Goal: Task Accomplishment & Management: Manage account settings

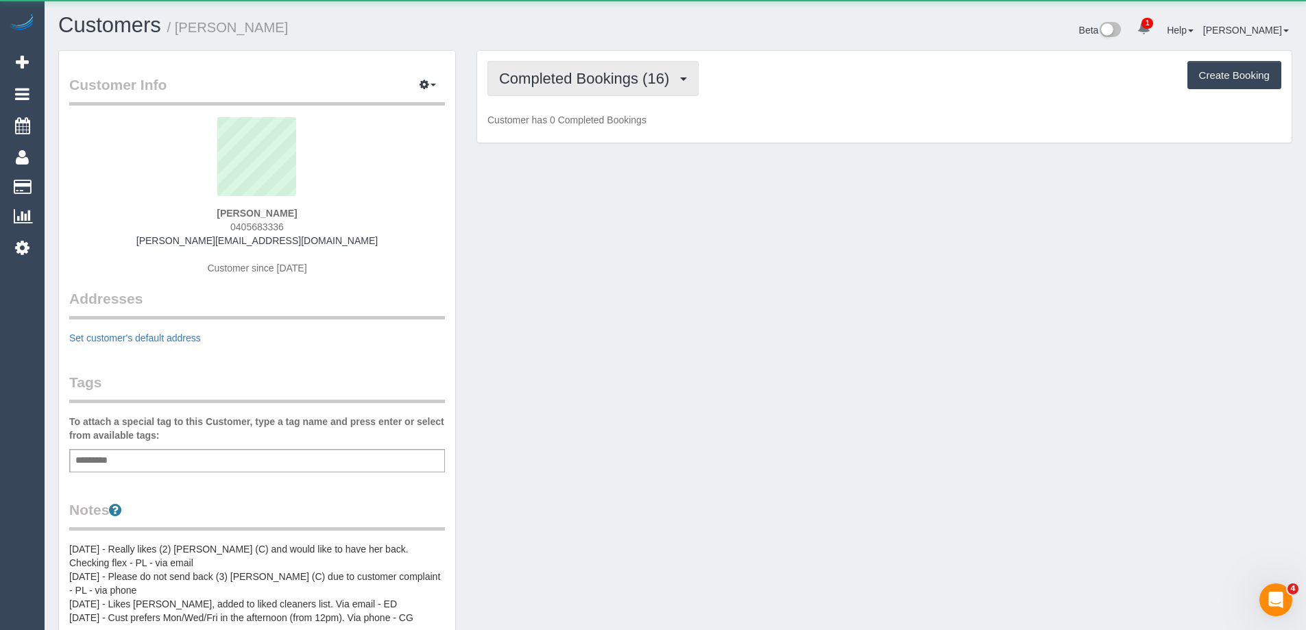
click at [584, 76] on span "Completed Bookings (16)" at bounding box center [587, 78] width 177 height 17
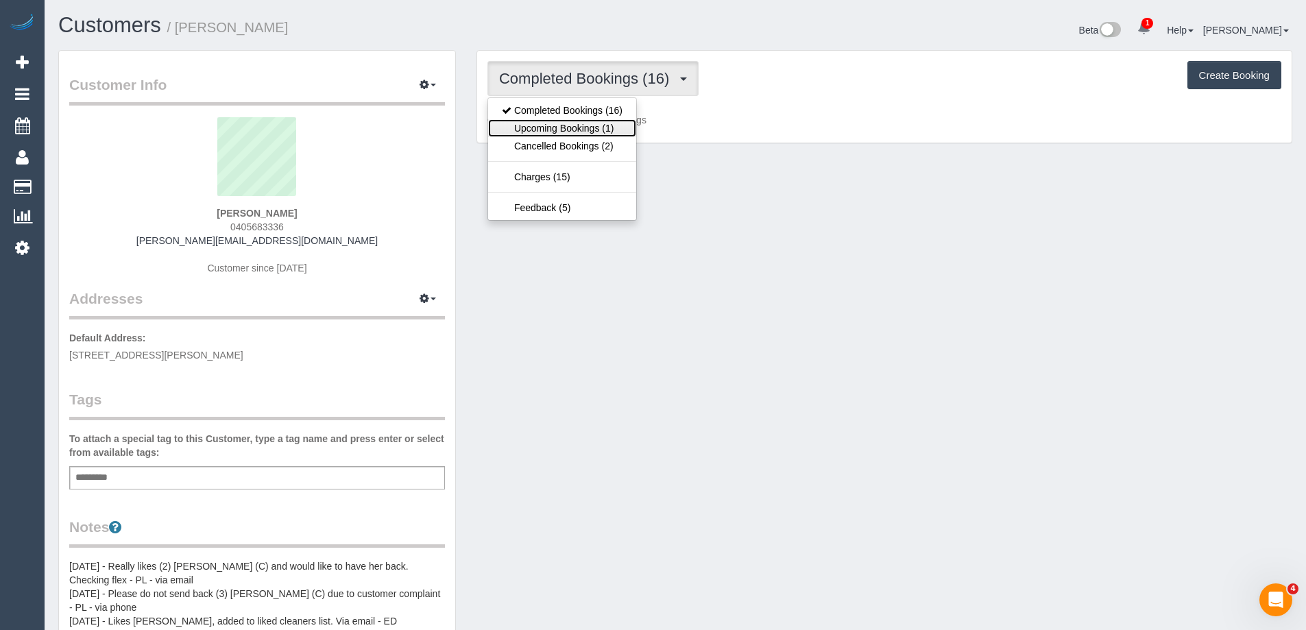
click at [577, 128] on link "Upcoming Bookings (1)" at bounding box center [562, 128] width 148 height 18
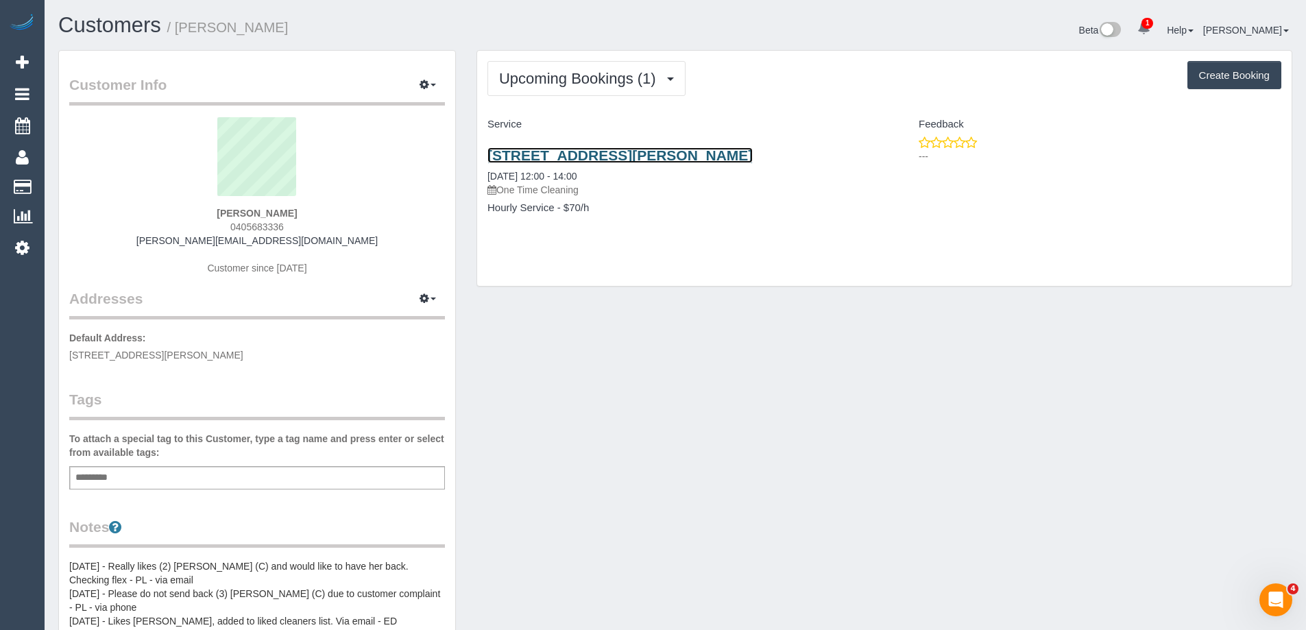
click at [597, 160] on link "2 Anne Court, Heathmont, VIC 3135" at bounding box center [620, 155] width 265 height 16
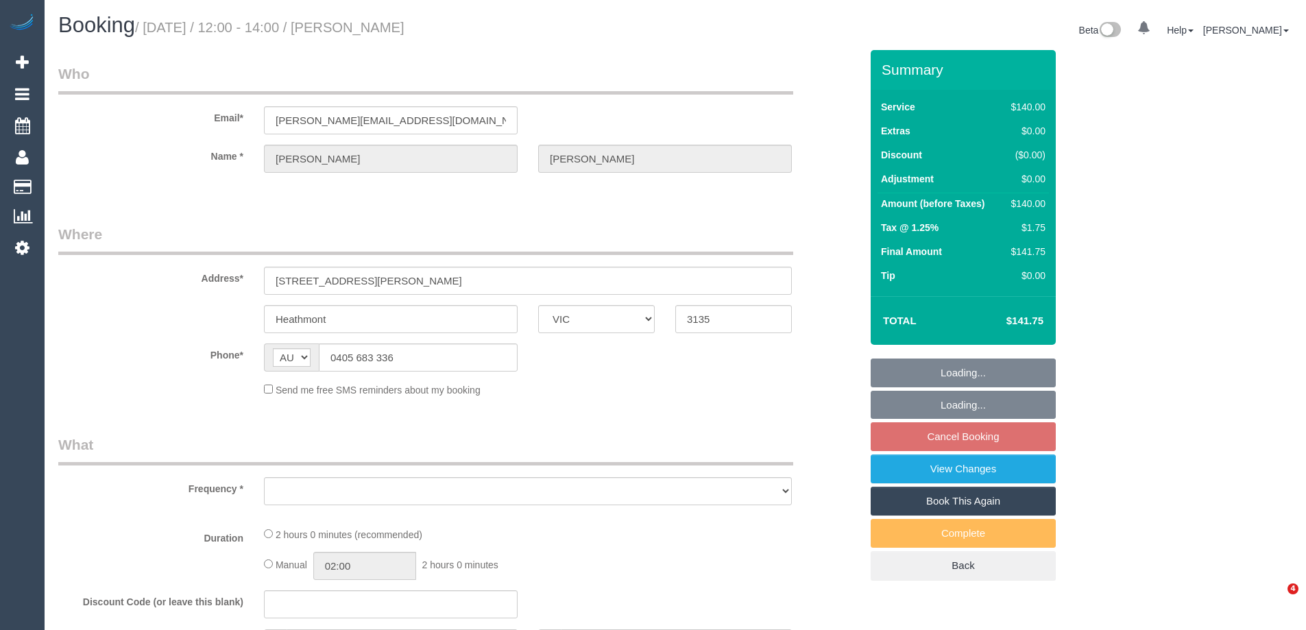
select select "VIC"
select select "object:531"
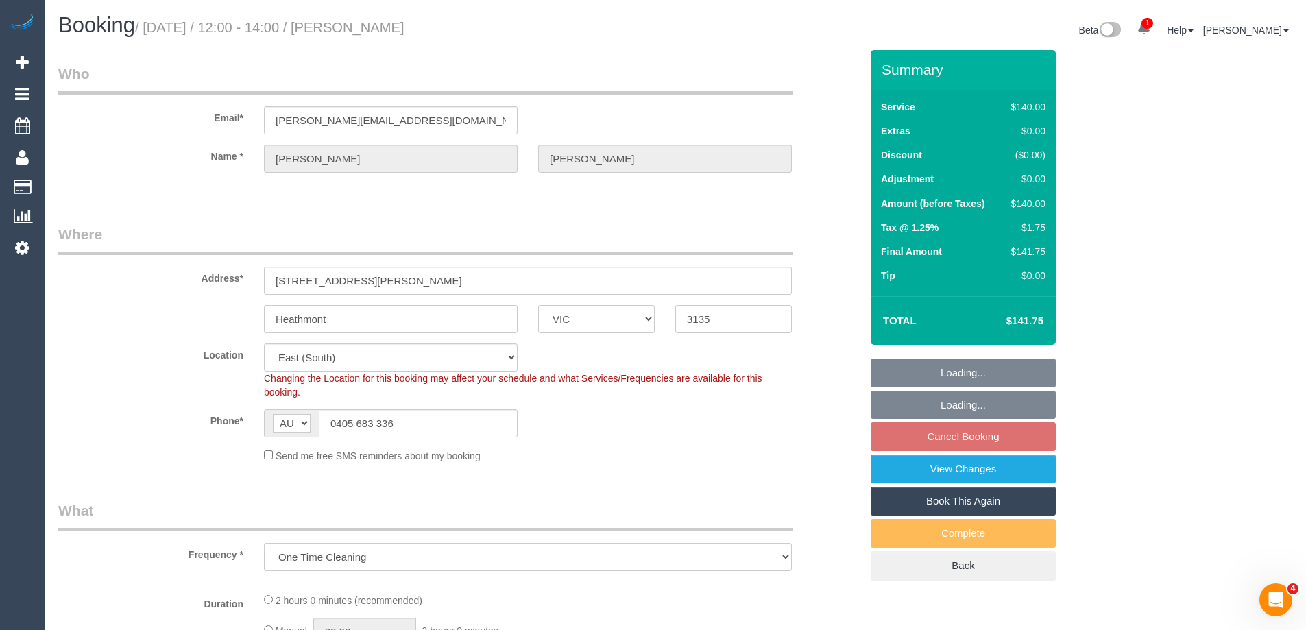
select select "string:stripe-pm_1OUi6Z2GScqysDRVlJAT4iIu"
select select "object:702"
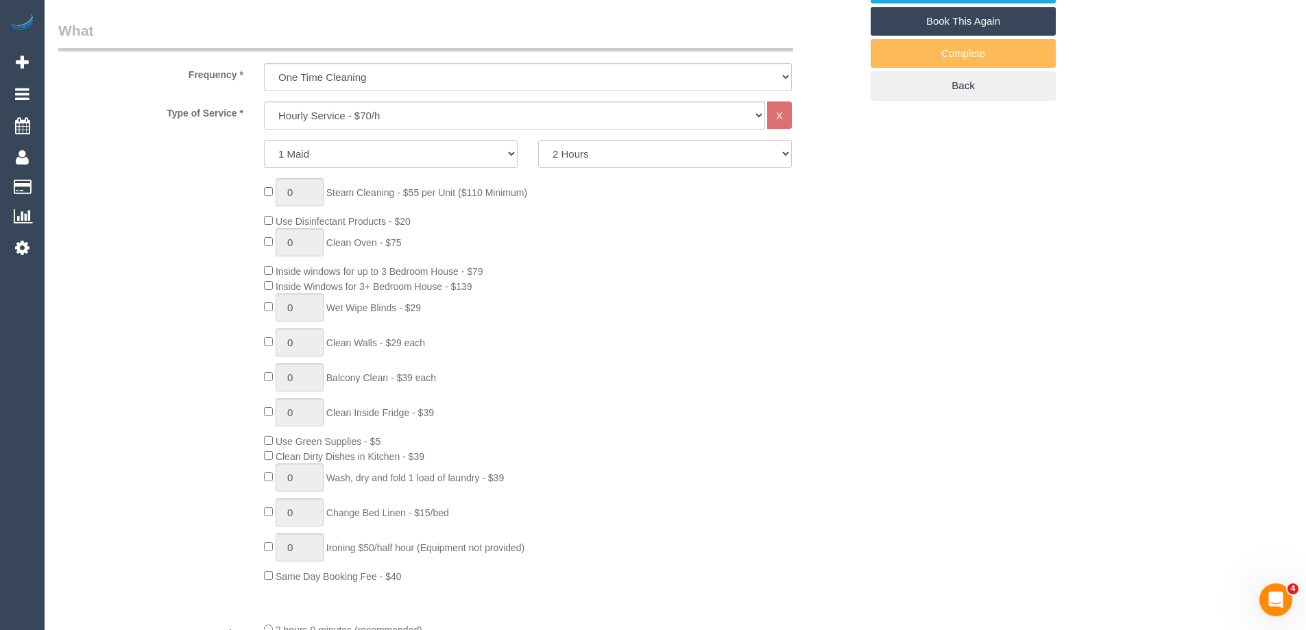
scroll to position [960, 0]
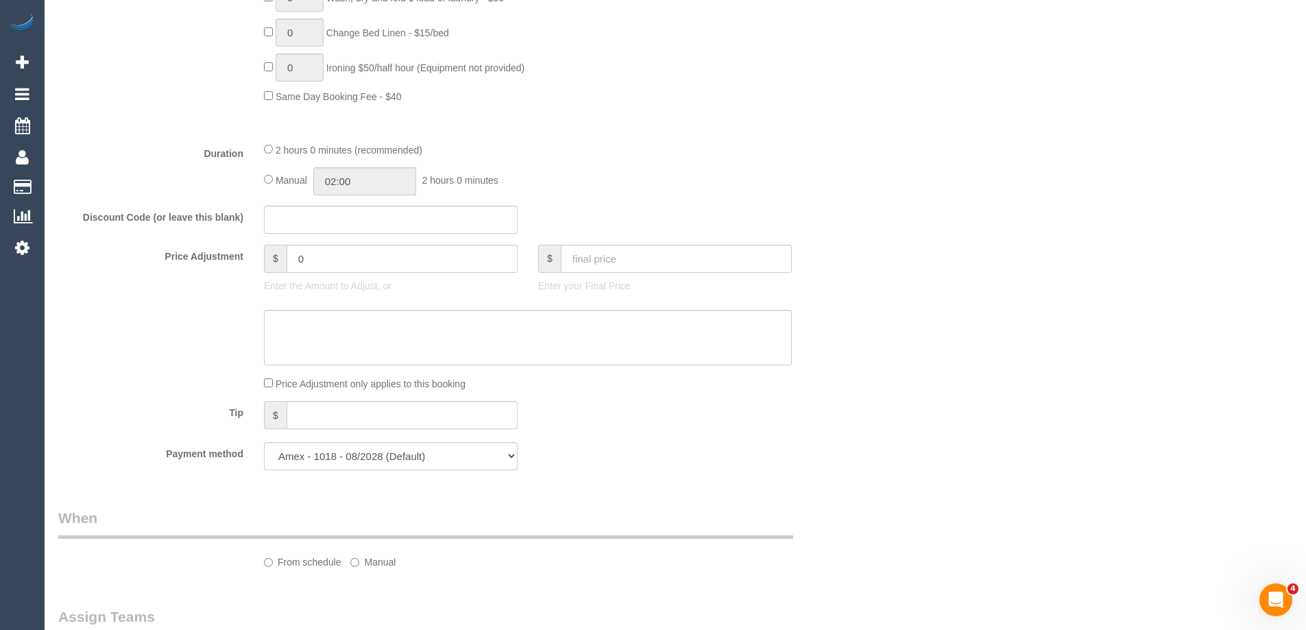
select select "number:28"
select select "number:14"
select select "number:18"
select select "number:25"
select select "number:12"
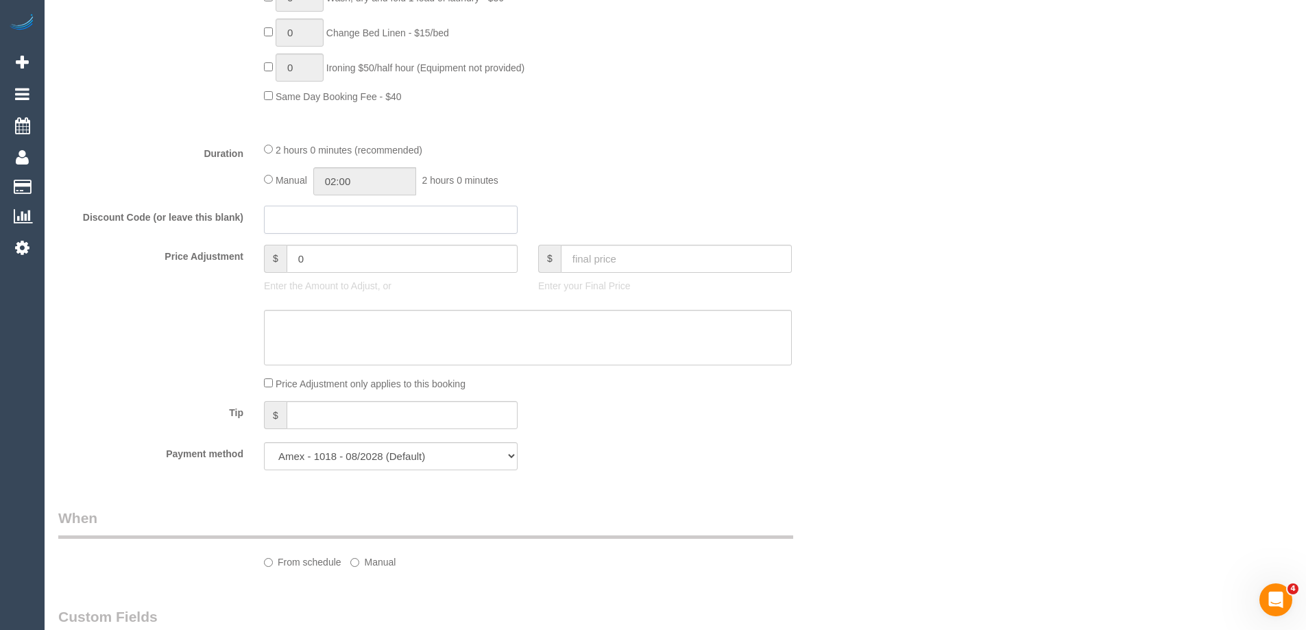
click at [320, 216] on input "text" at bounding box center [391, 220] width 254 height 28
paste input "D051-3C00-A609"
type input "D051-3C00-A609"
click at [924, 331] on div "Who Email* [PERSON_NAME][EMAIL_ADDRESS][DOMAIN_NAME] Name * [PERSON_NAME] Where…" at bounding box center [675, 343] width 1234 height 2506
select select "spot4"
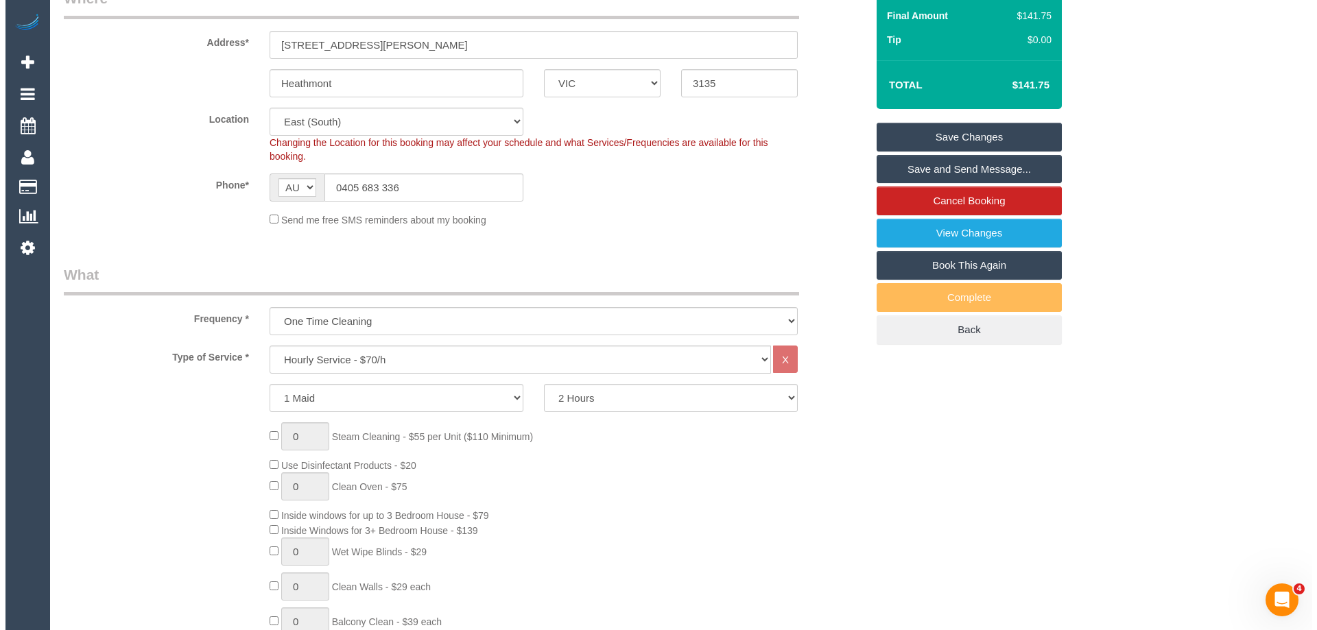
scroll to position [0, 0]
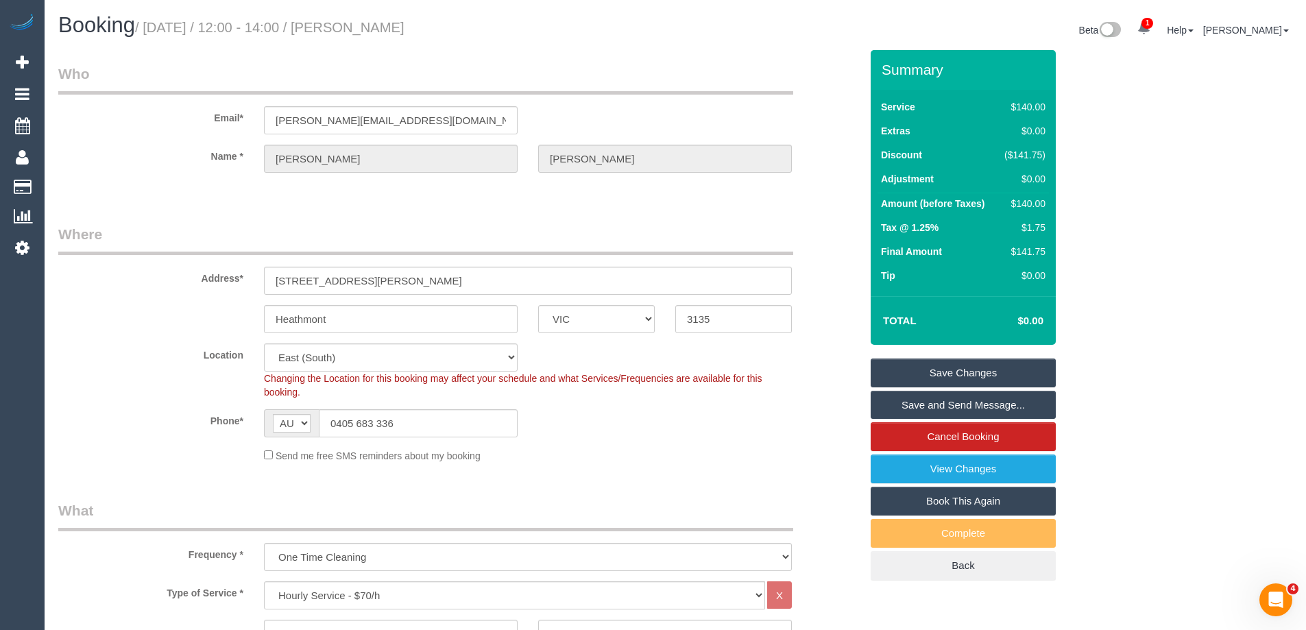
click at [813, 390] on div "Location [GEOGRAPHIC_DATA] (North) East (South) [GEOGRAPHIC_DATA] (East) [GEOGR…" at bounding box center [459, 372] width 823 height 56
click at [986, 370] on link "Save Changes" at bounding box center [963, 373] width 185 height 29
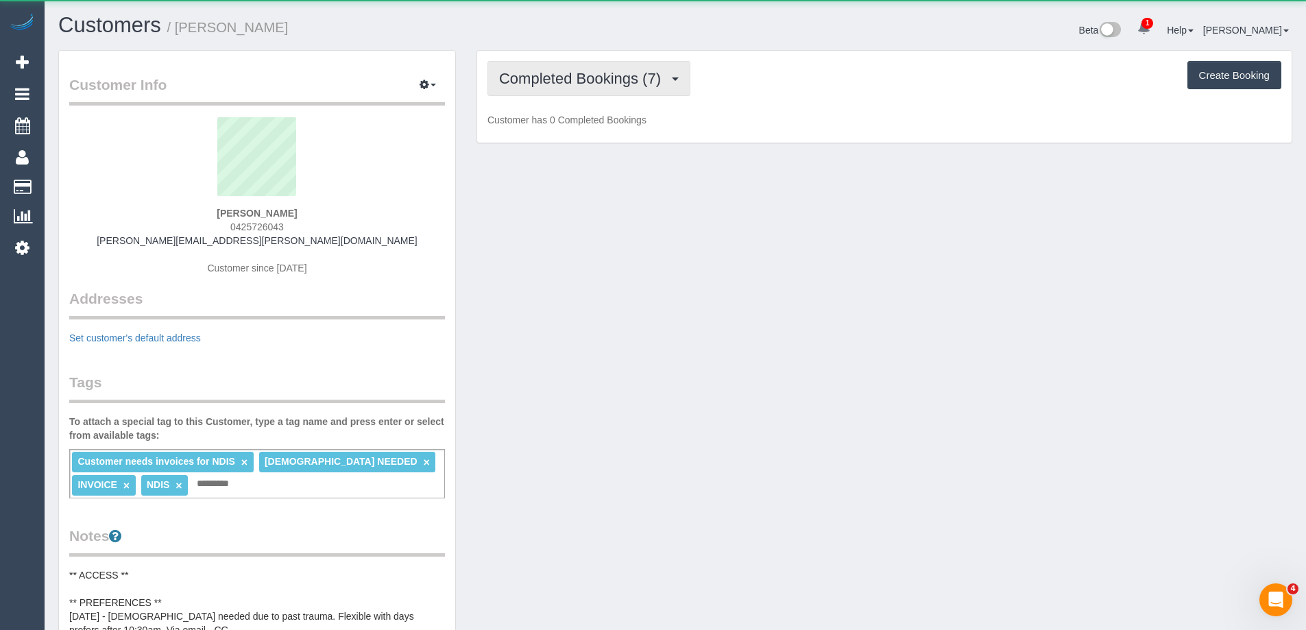
click at [623, 81] on span "Completed Bookings (7)" at bounding box center [583, 78] width 169 height 17
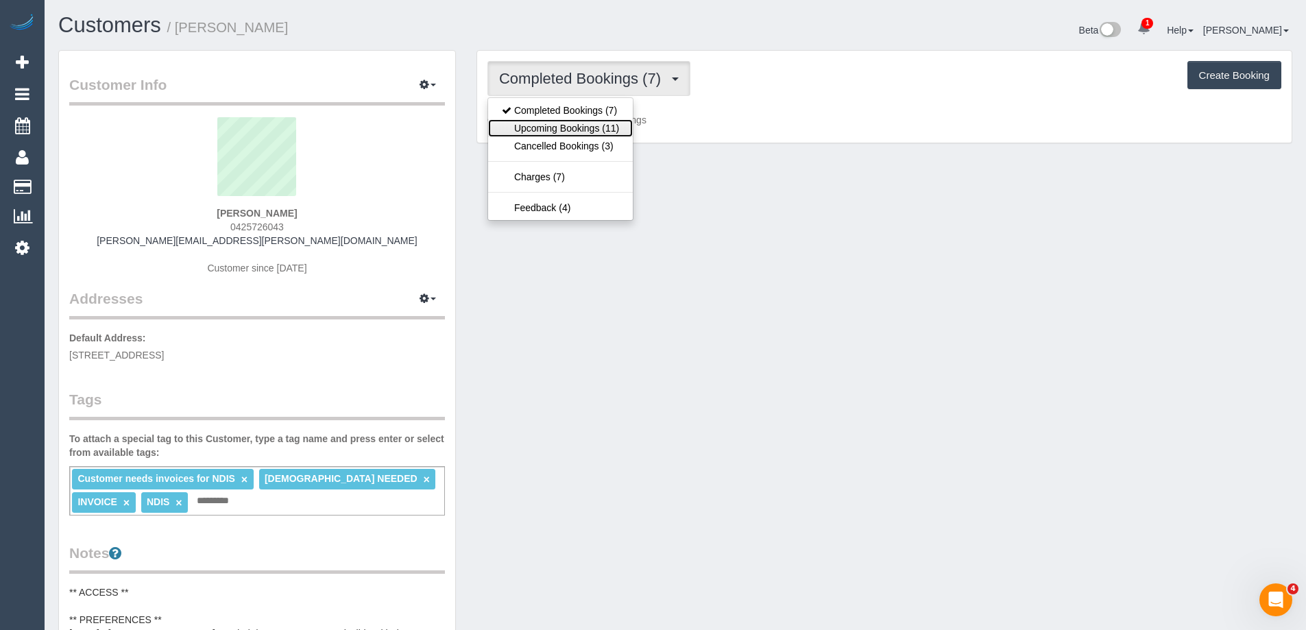
click at [614, 134] on link "Upcoming Bookings (11)" at bounding box center [560, 128] width 145 height 18
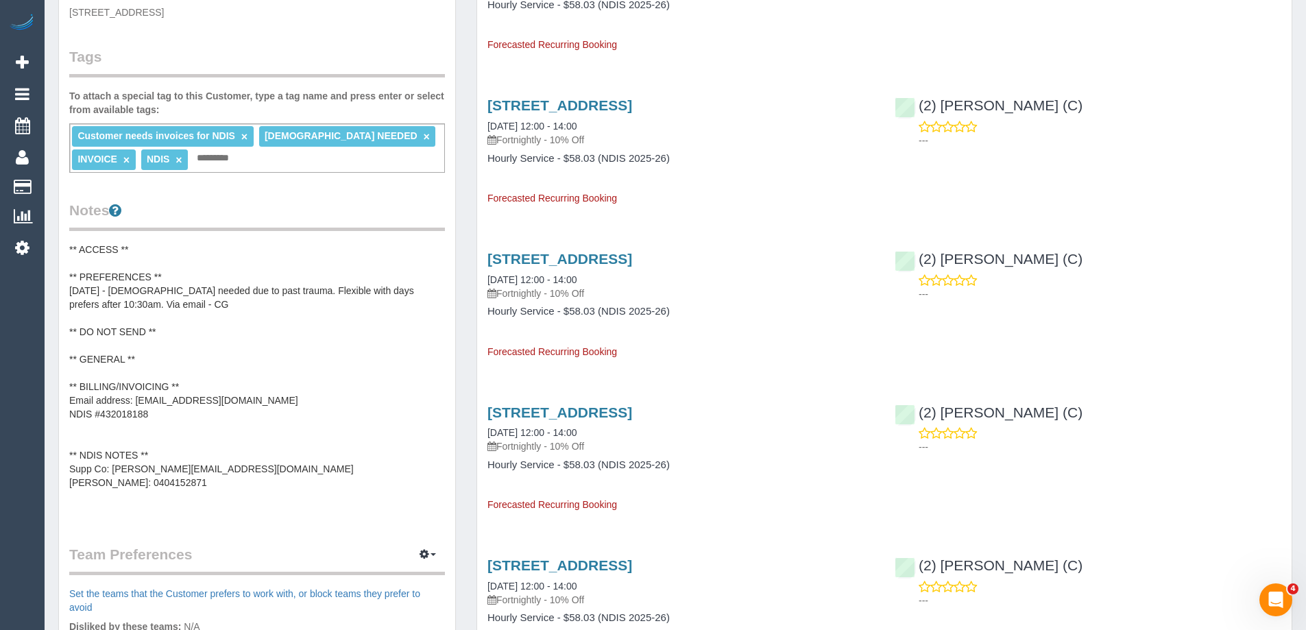
scroll to position [69, 0]
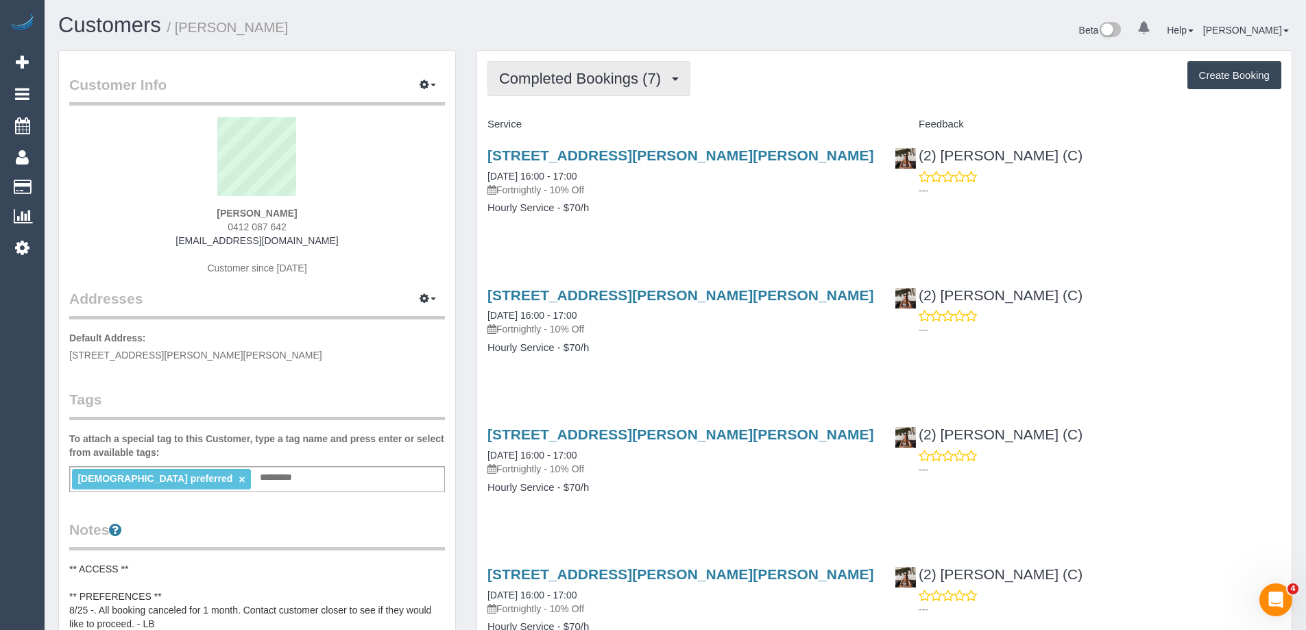
click at [609, 71] on span "Completed Bookings (7)" at bounding box center [583, 78] width 169 height 17
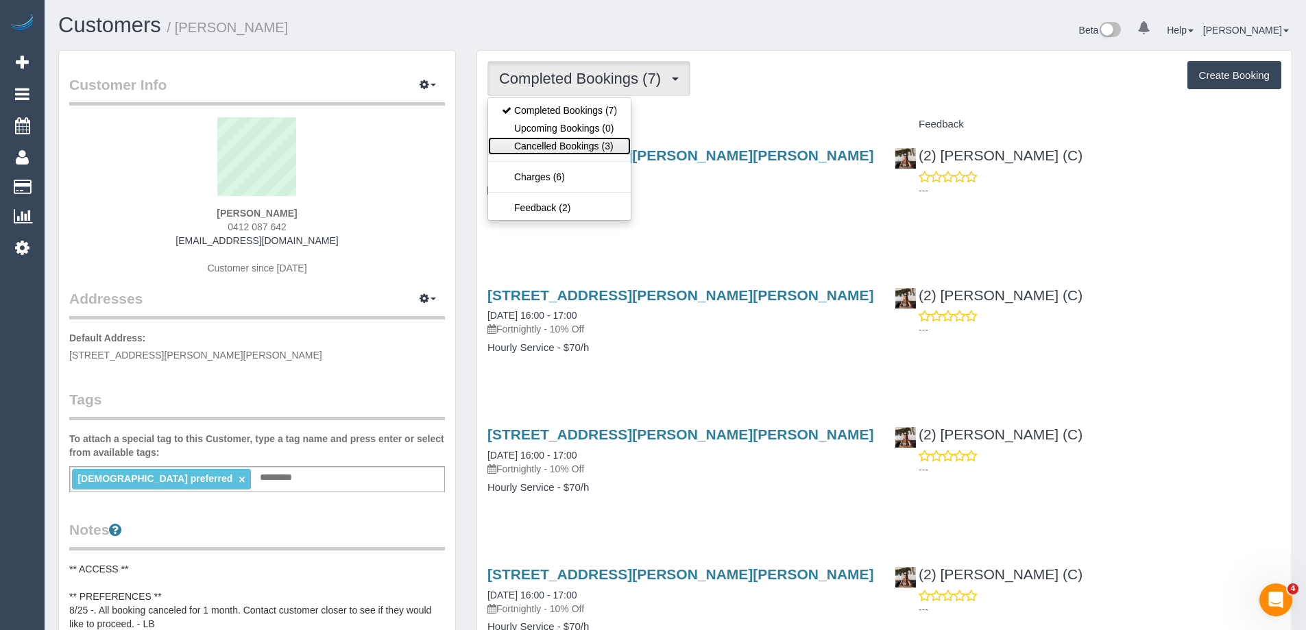
click at [549, 149] on link "Cancelled Bookings (3)" at bounding box center [559, 146] width 143 height 18
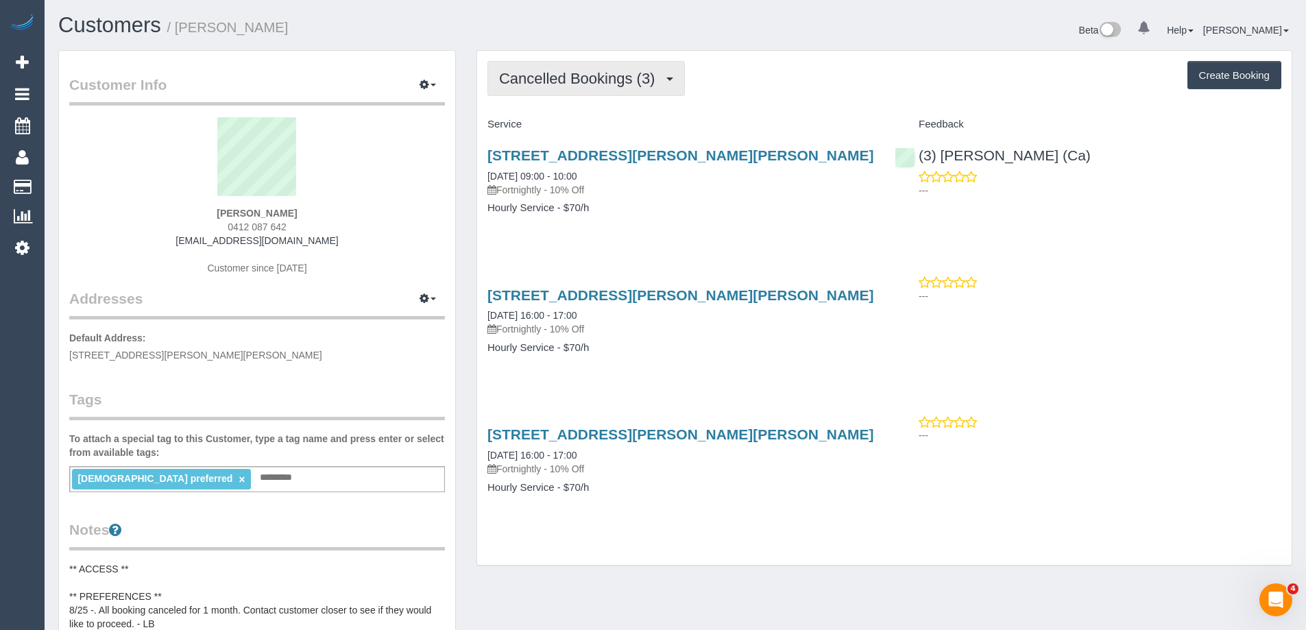
click at [614, 76] on span "Cancelled Bookings (3)" at bounding box center [580, 78] width 163 height 17
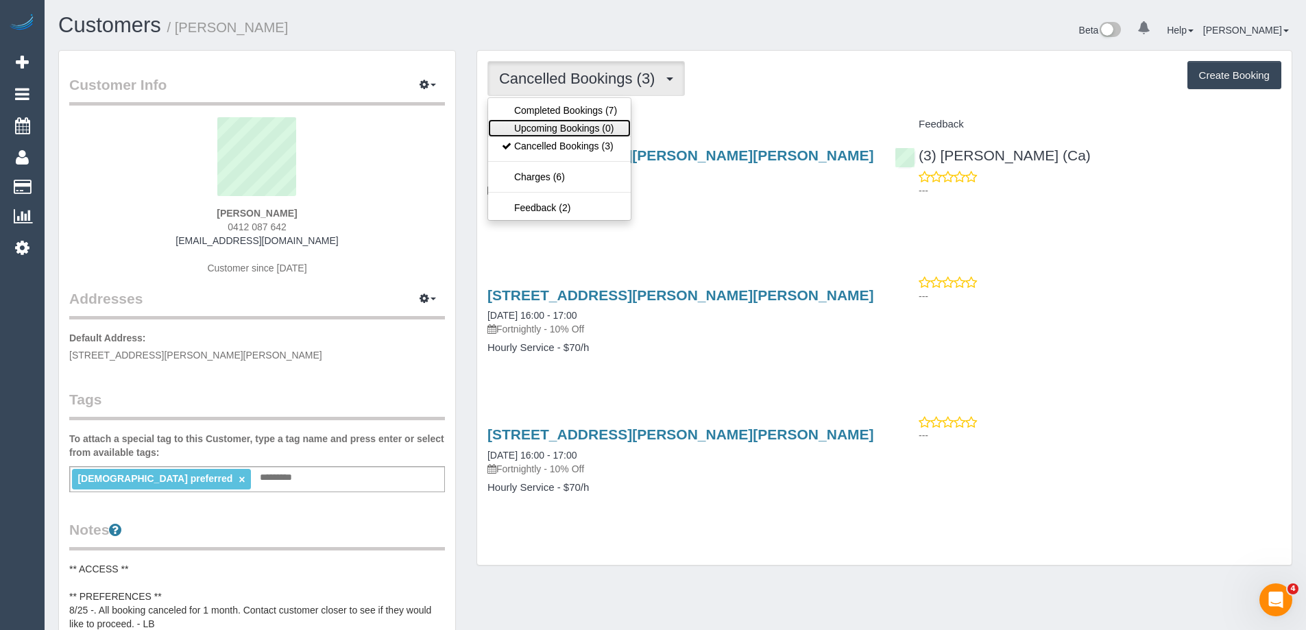
click at [611, 119] on link "Upcoming Bookings (0)" at bounding box center [559, 128] width 143 height 18
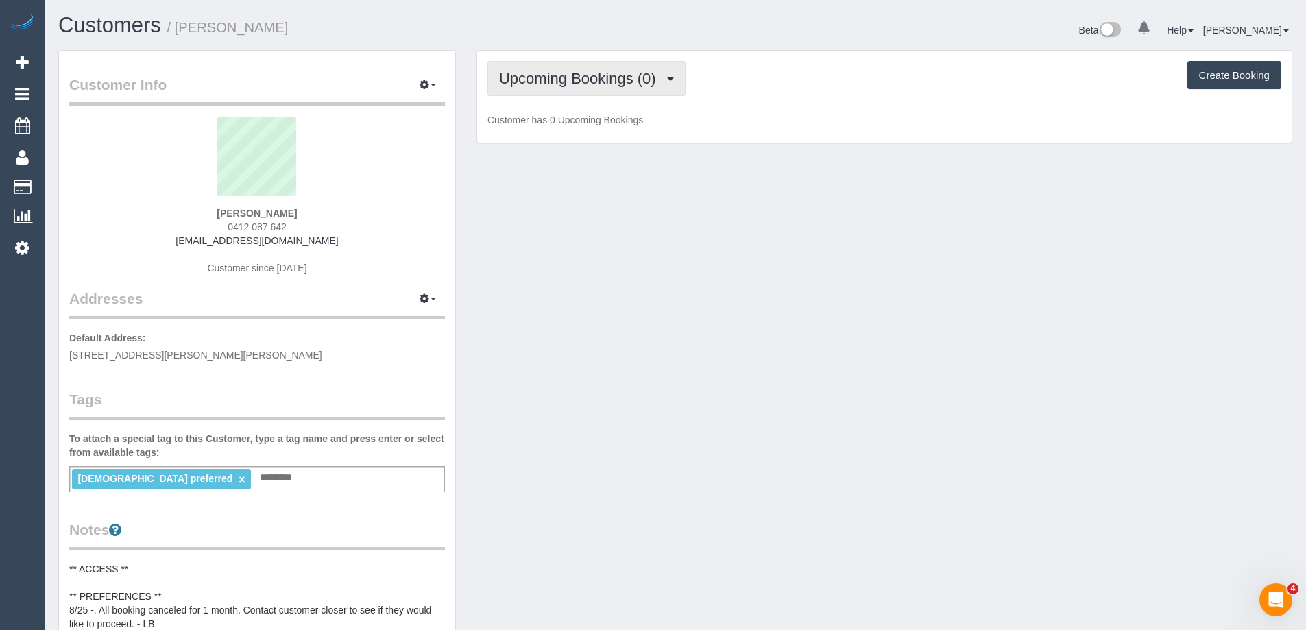
click at [620, 77] on span "Upcoming Bookings (0)" at bounding box center [581, 78] width 164 height 17
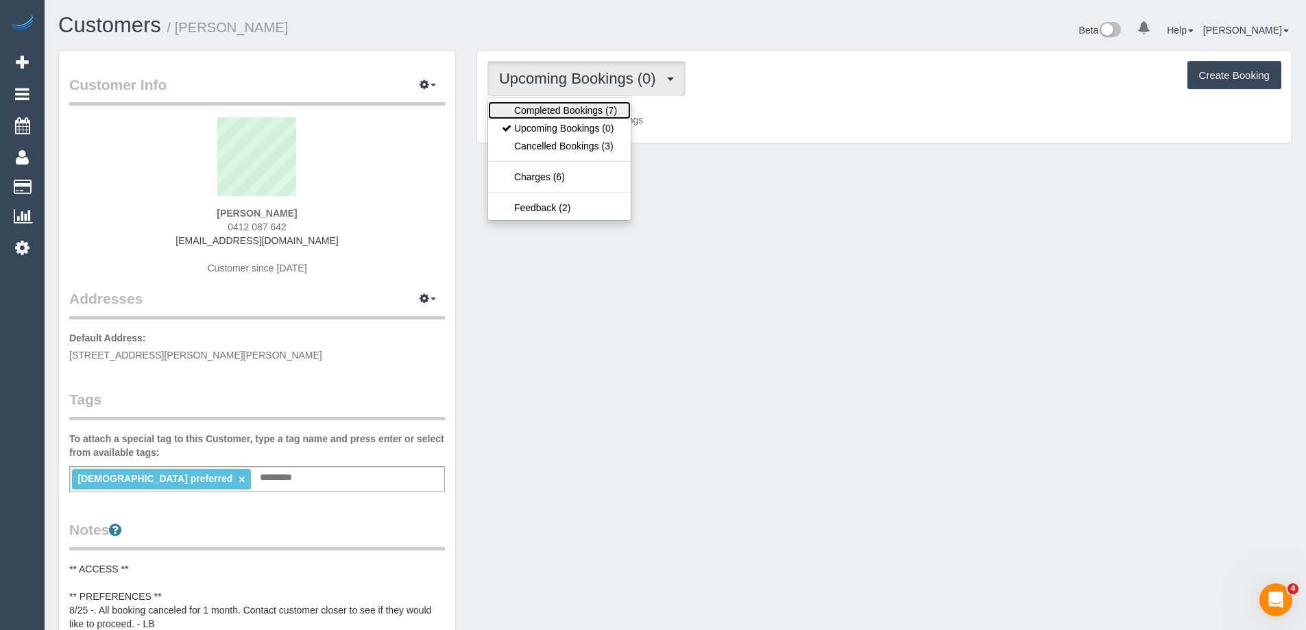
click at [617, 112] on link "Completed Bookings (7)" at bounding box center [559, 110] width 143 height 18
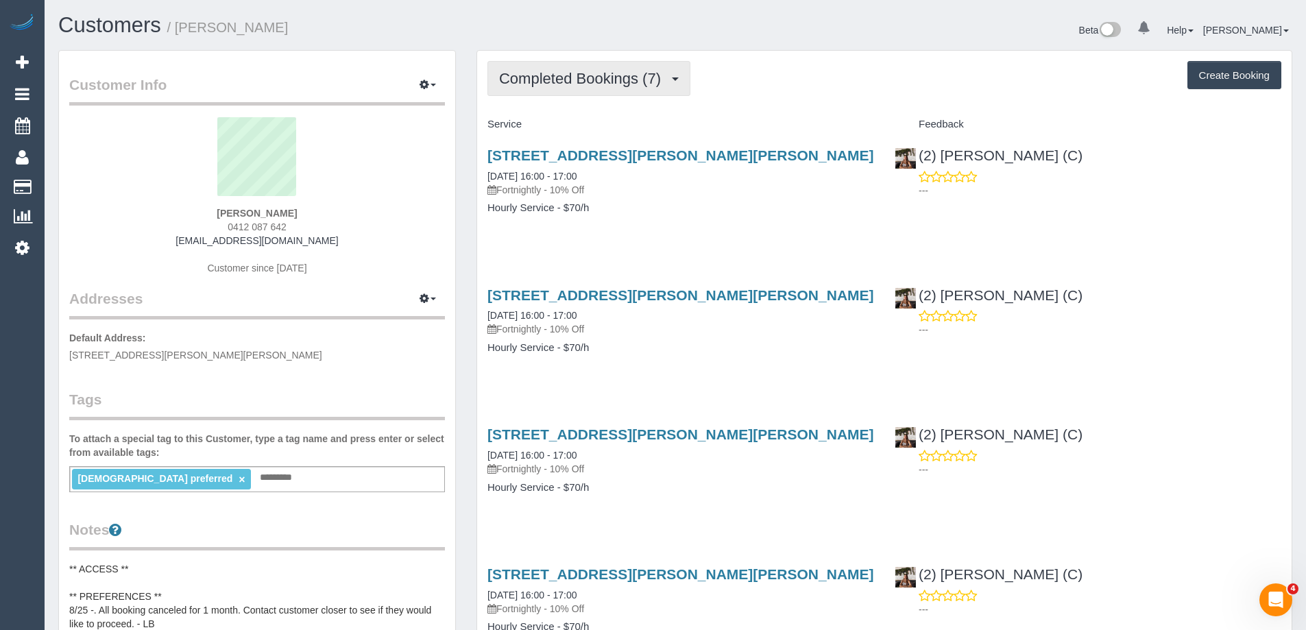
click at [609, 77] on span "Completed Bookings (7)" at bounding box center [583, 78] width 169 height 17
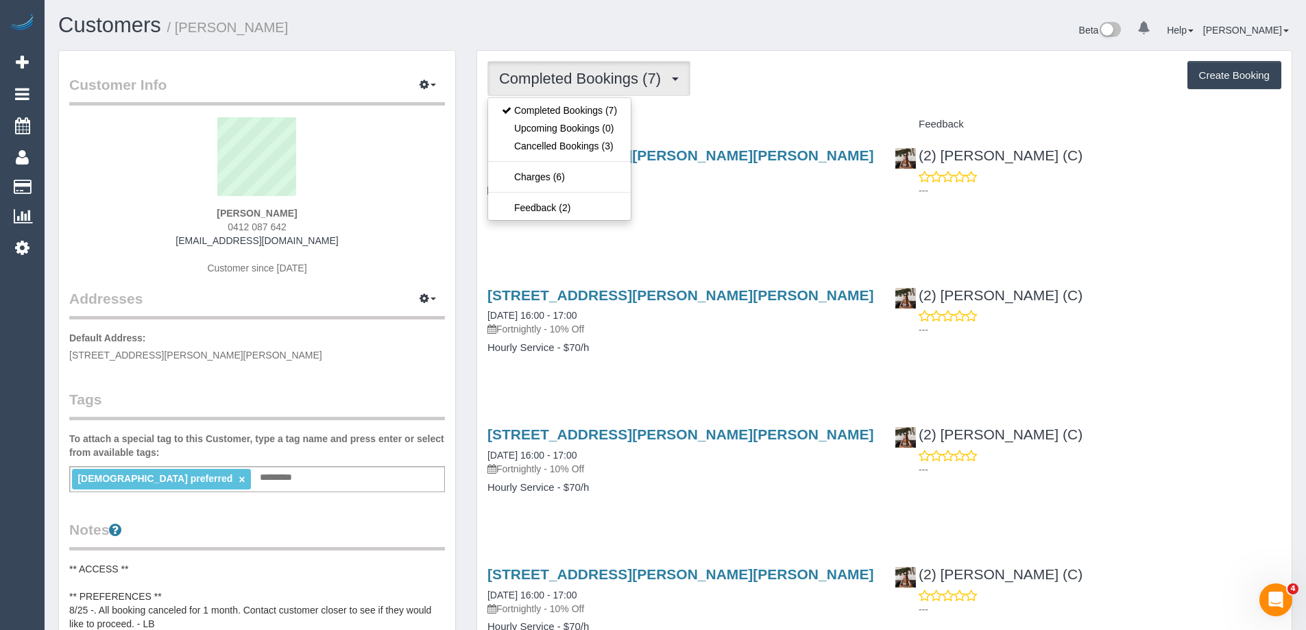
click at [763, 132] on div "Service" at bounding box center [680, 124] width 407 height 23
